Goal: Information Seeking & Learning: Learn about a topic

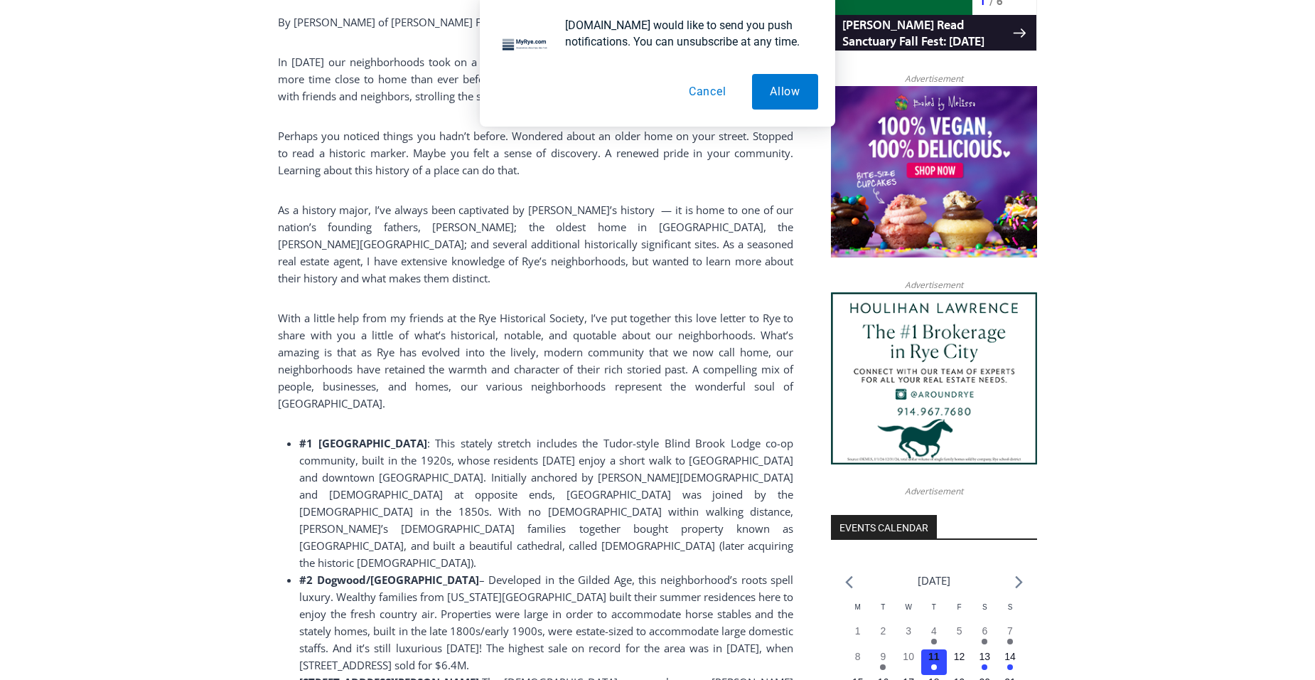
scroll to position [1180, 0]
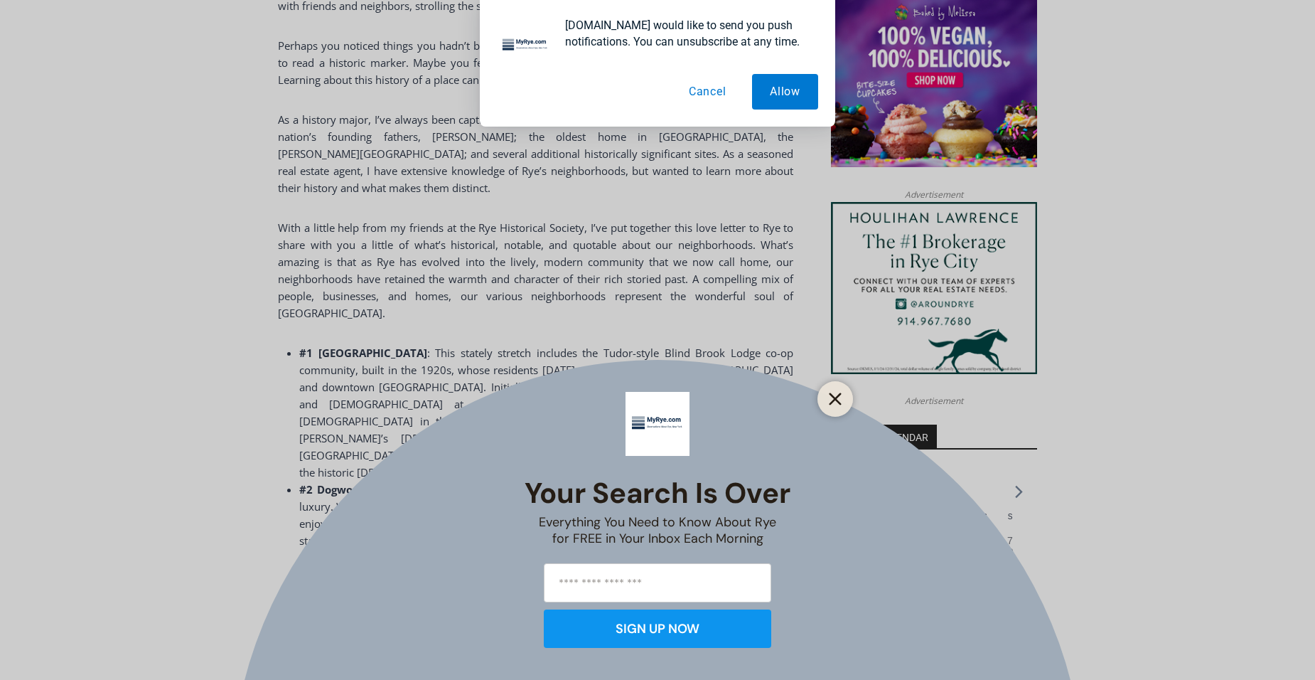
click at [839, 401] on icon "Close" at bounding box center [835, 398] width 13 height 13
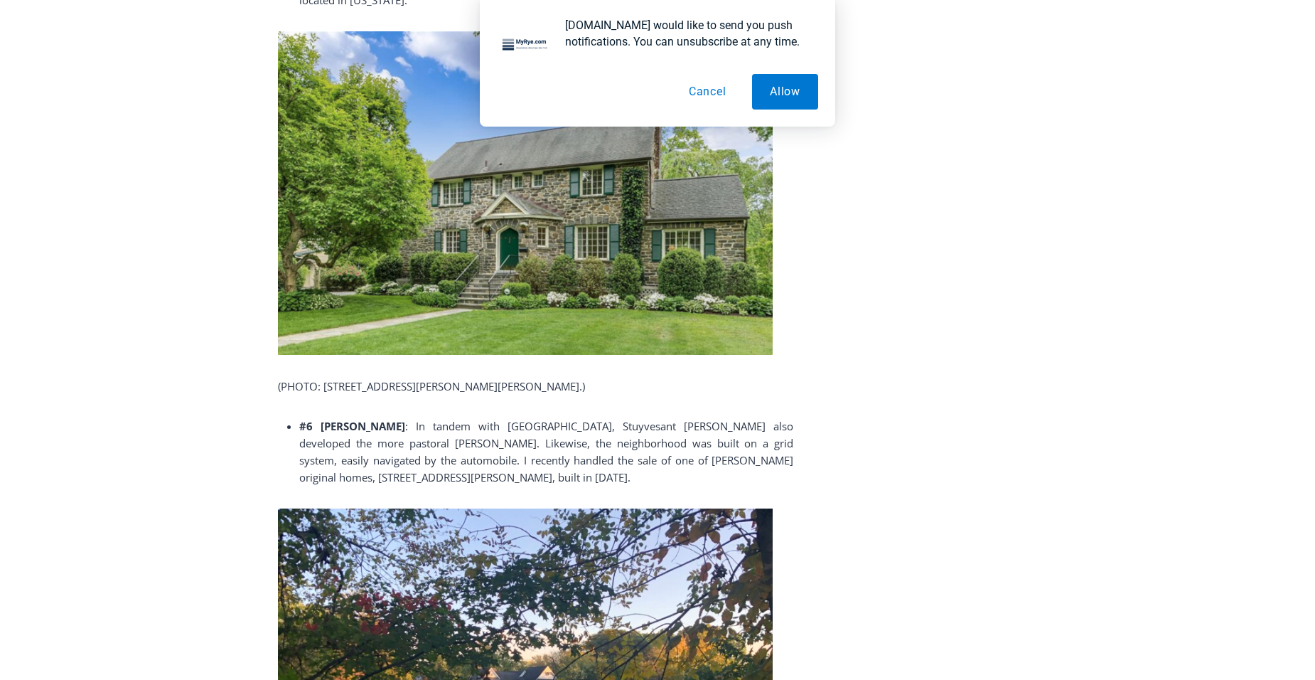
scroll to position [2460, 0]
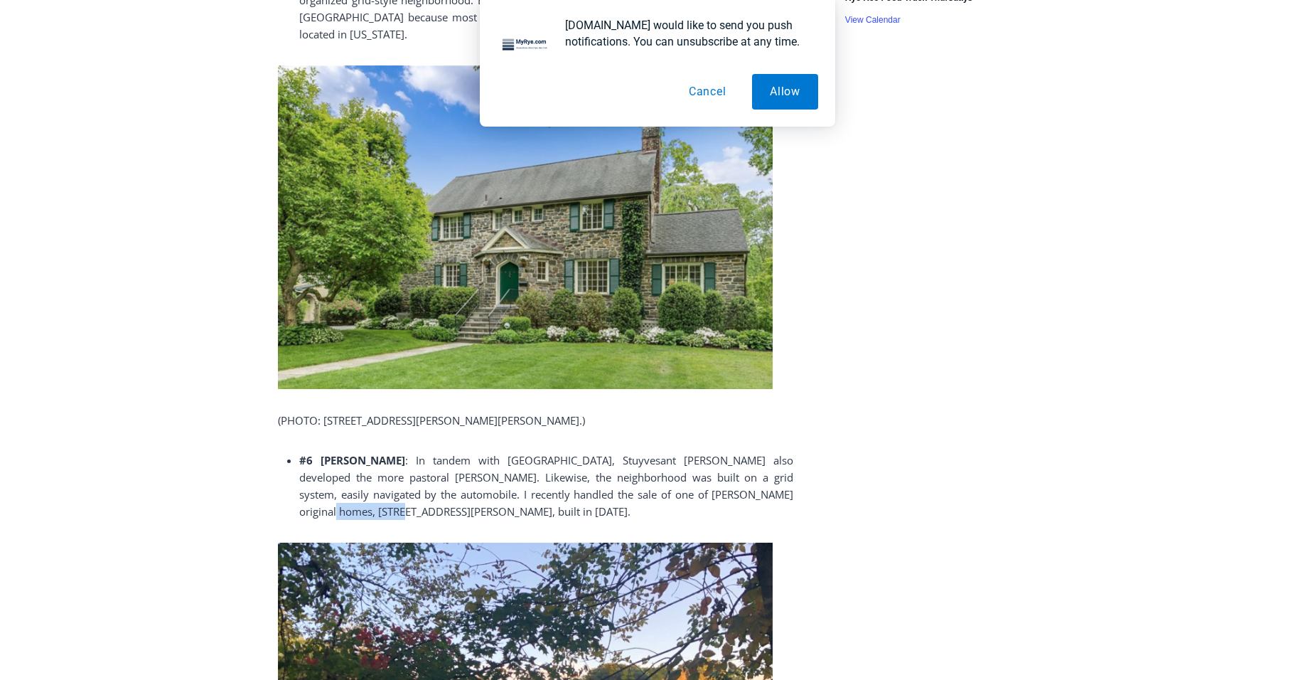
drag, startPoint x: 723, startPoint y: 342, endPoint x: 788, endPoint y: 339, distance: 65.5
click at [788, 451] on li "#6 Loudon Woods : In tandem with Indian Village, Stuyvesant Wainwright also dev…" at bounding box center [546, 485] width 494 height 68
copy li "22 Holly Lane"
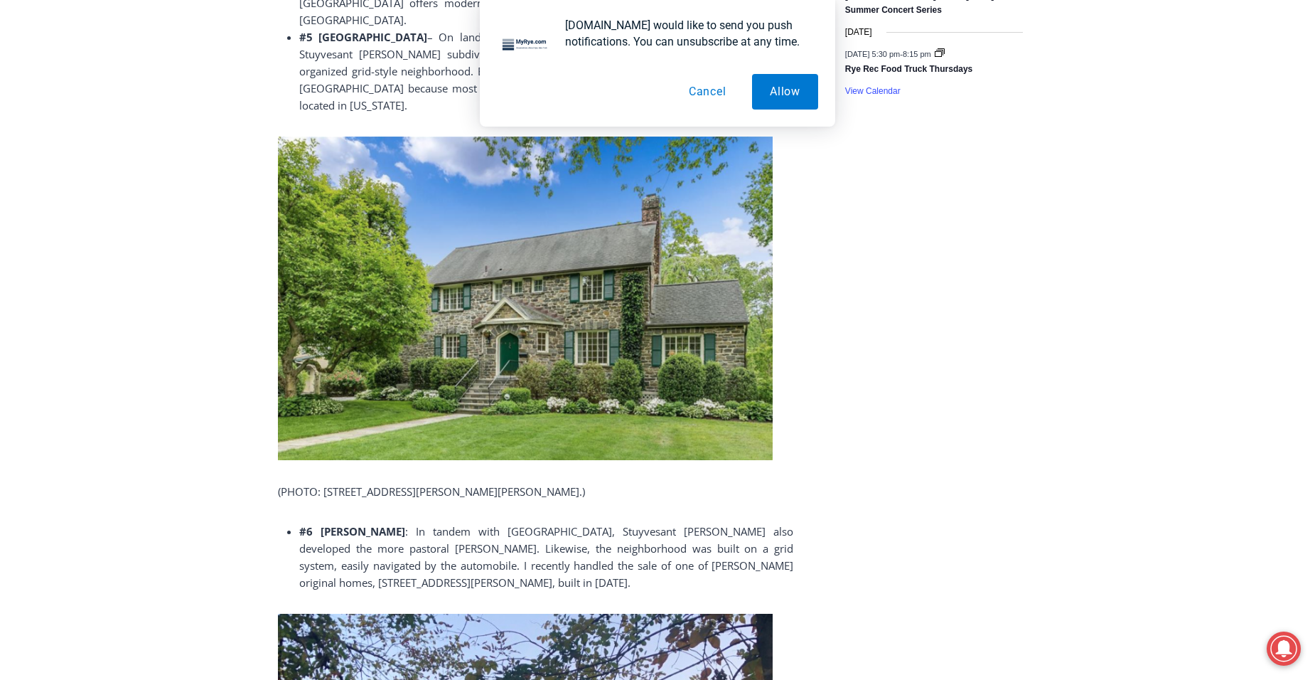
scroll to position [2460, 0]
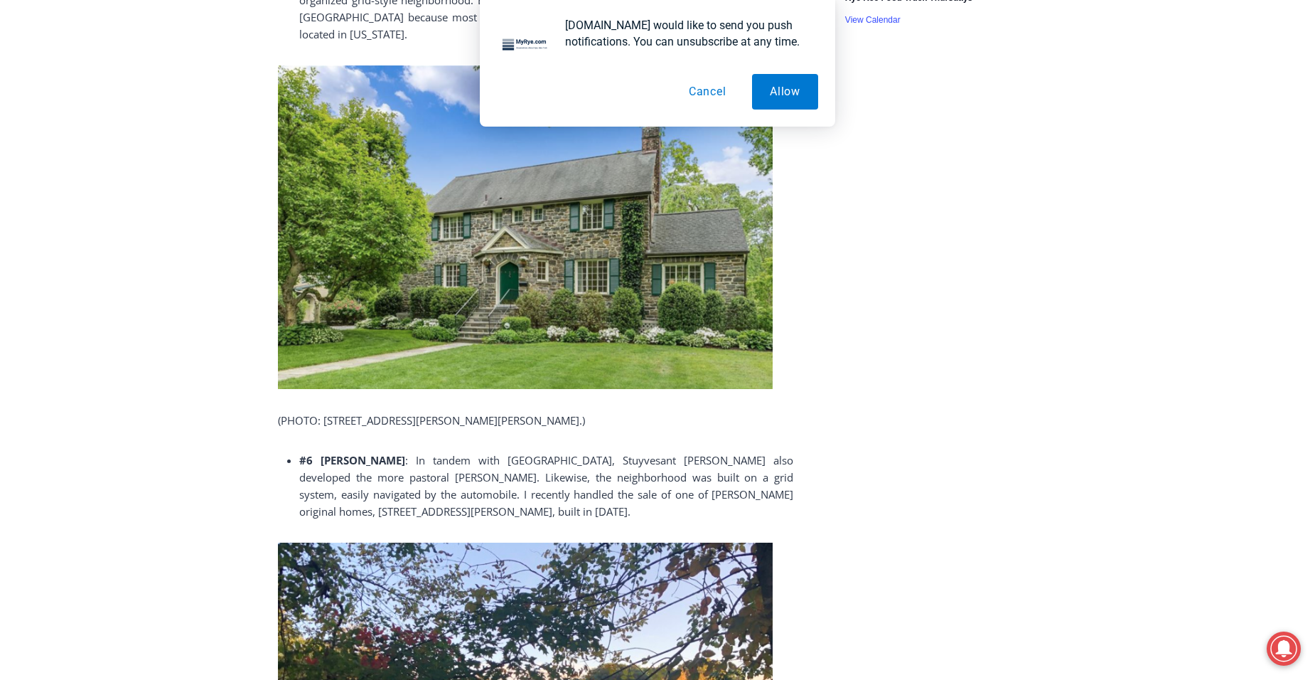
click at [708, 89] on button "Cancel" at bounding box center [707, 92] width 73 height 36
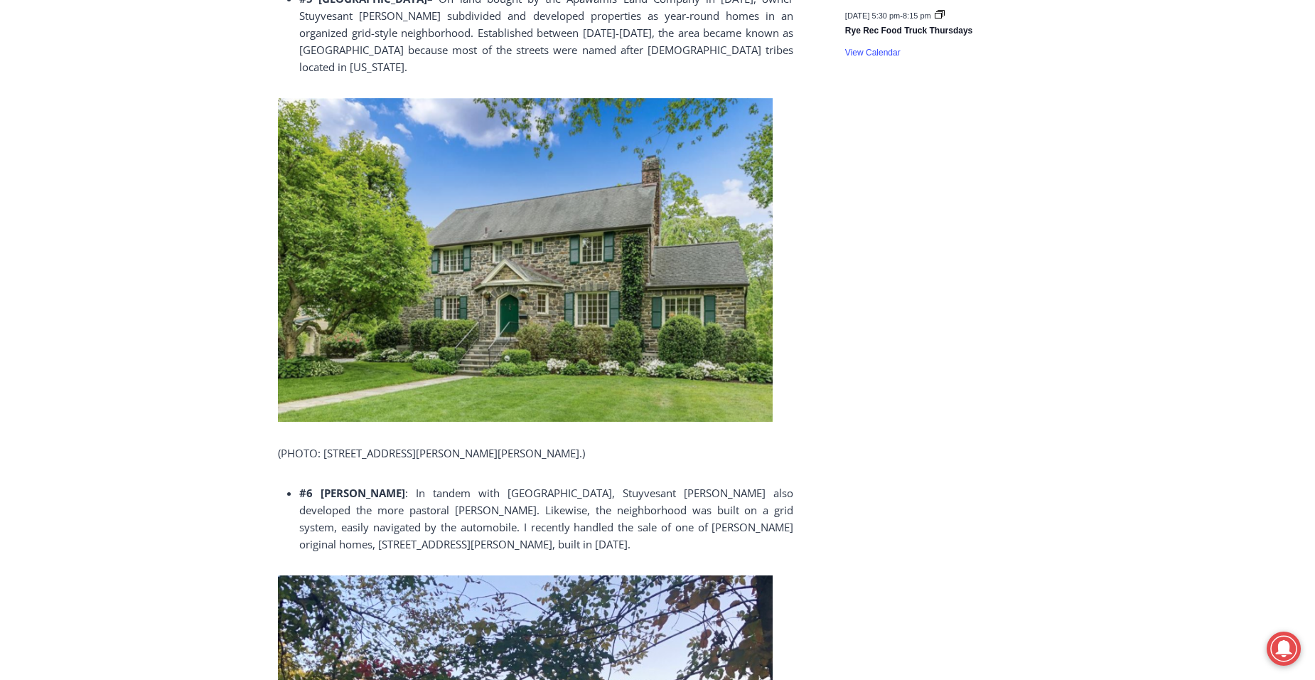
scroll to position [2602, 0]
